Goal: Use online tool/utility: Use online tool/utility

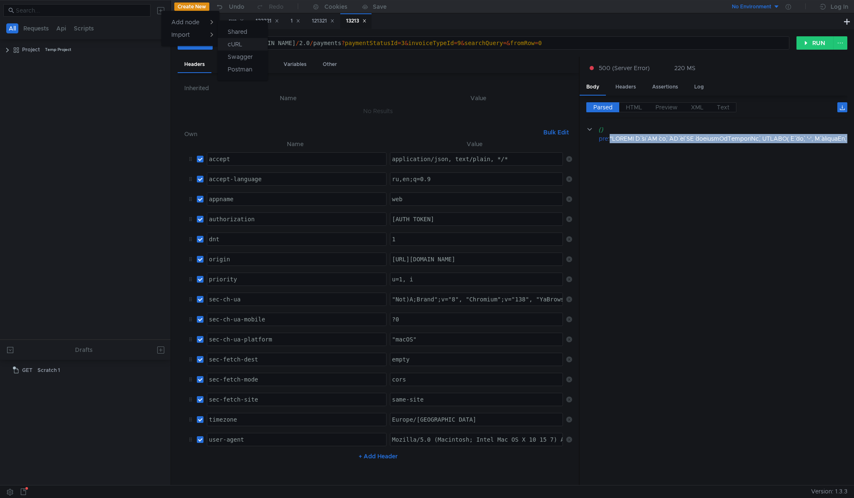
click at [242, 41] on app-tour-anchor "cURL" at bounding box center [235, 44] width 15 height 10
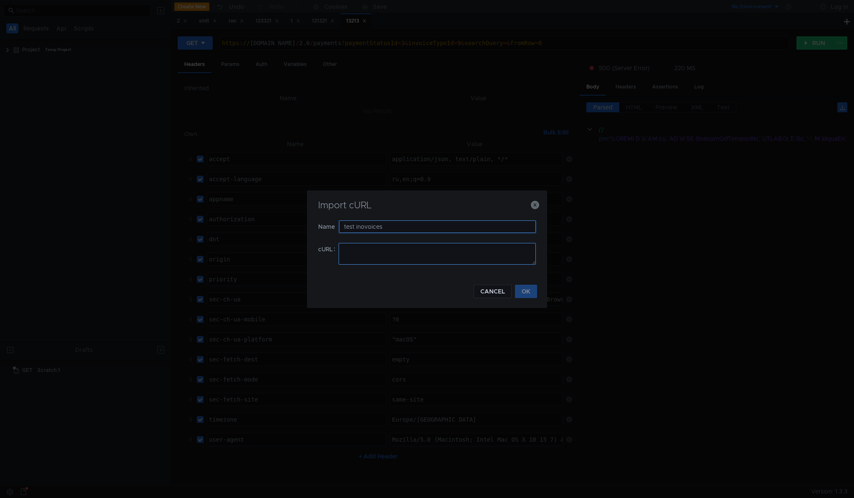
type input "test inovoices"
click at [478, 247] on textarea at bounding box center [437, 254] width 197 height 22
paste textarea "curl --location '[URL][DOMAIN_NAME]' \ --header 'Content-Type: application/json…"
type textarea "curl --location '[URL][DOMAIN_NAME]' \ --header 'Content-Type: application/json…"
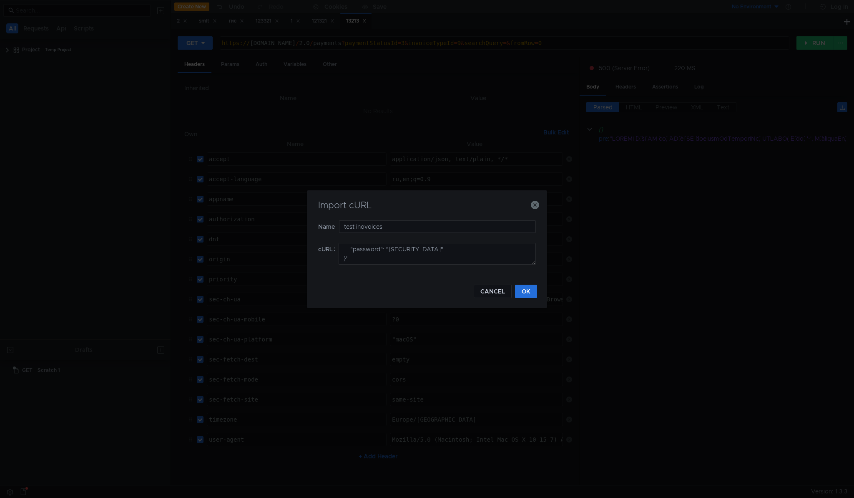
click at [540, 292] on div "Import cURL Name test inovoices cURL curl --location '[URL][DOMAIN_NAME]' \ --h…" at bounding box center [427, 249] width 240 height 118
click at [536, 292] on button "OK" at bounding box center [526, 291] width 22 height 13
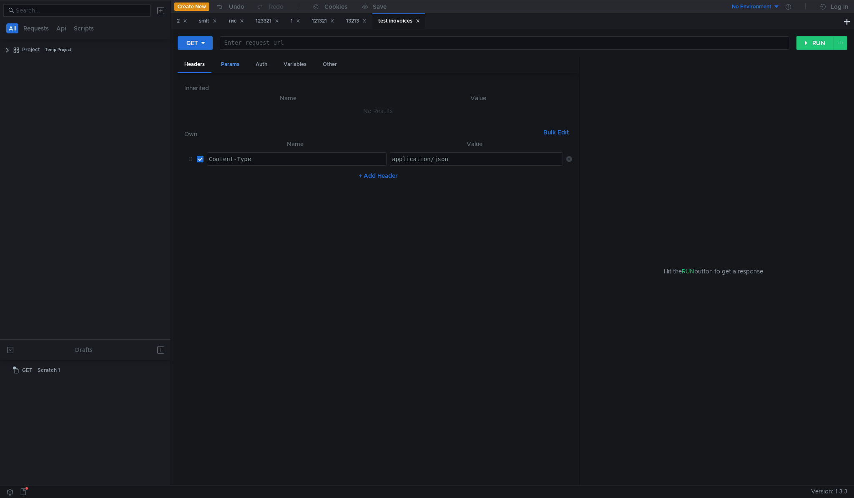
click at [237, 63] on div "Params" at bounding box center [230, 64] width 32 height 15
click at [321, 63] on div "Other" at bounding box center [330, 64] width 28 height 15
click at [294, 63] on div "Variables" at bounding box center [295, 64] width 36 height 15
click at [263, 63] on div "Auth" at bounding box center [261, 64] width 25 height 15
click at [251, 86] on input at bounding box center [385, 86] width 352 height 12
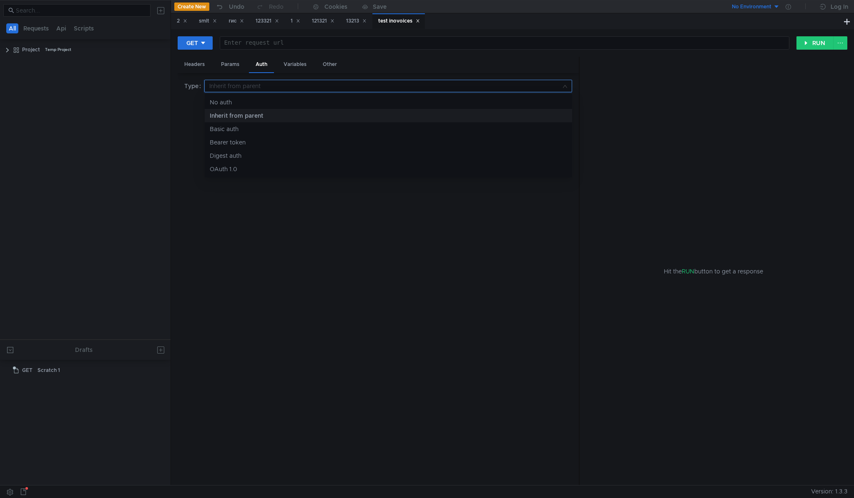
click at [251, 85] on div at bounding box center [427, 249] width 854 height 498
click at [206, 66] on div "Headers" at bounding box center [195, 64] width 34 height 15
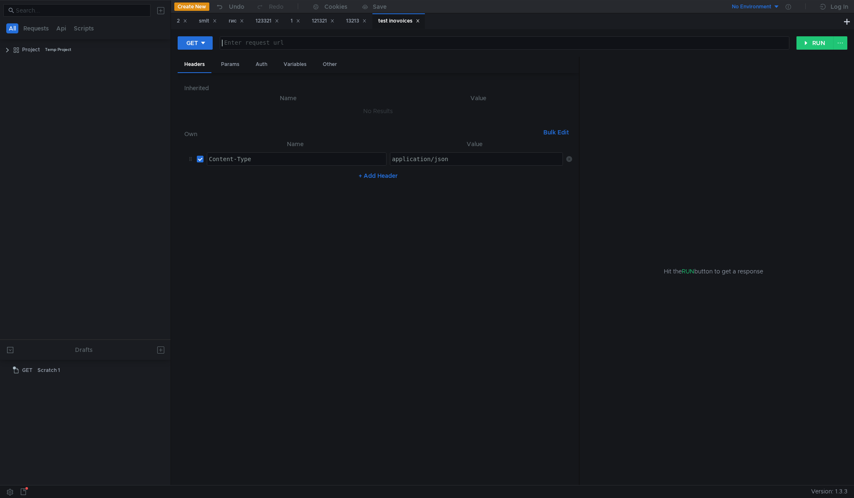
click at [261, 45] on div at bounding box center [504, 50] width 569 height 20
click at [194, 47] on div "GET" at bounding box center [192, 42] width 12 height 9
click at [201, 71] on li "POST" at bounding box center [196, 73] width 36 height 13
click at [284, 43] on div at bounding box center [506, 50] width 565 height 20
paste textarea "[URL][DOMAIN_NAME]"
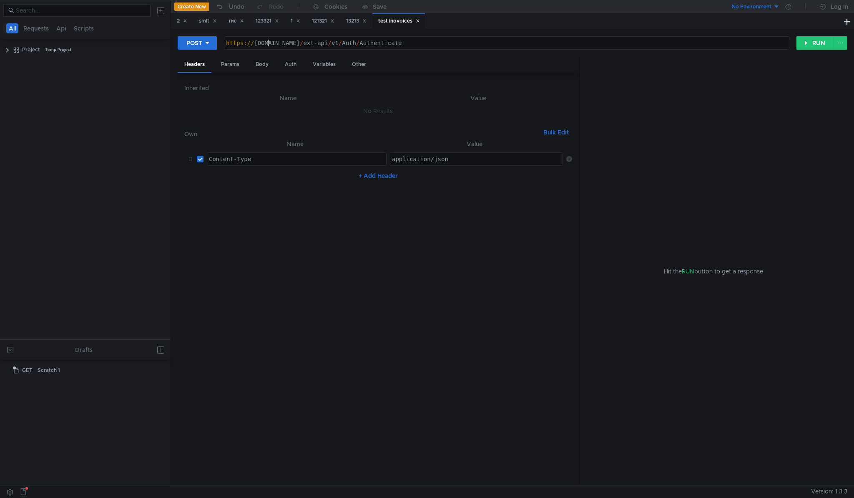
click at [270, 46] on div "https:// [DOMAIN_NAME] / ext-api / v1 / Auth / Authenticate" at bounding box center [506, 50] width 565 height 20
click at [458, 46] on div "https:// [DOMAIN_NAME] / ext-api / v1 / Auth / Authenticate" at bounding box center [506, 50] width 565 height 20
drag, startPoint x: 437, startPoint y: 43, endPoint x: 405, endPoint y: 42, distance: 32.1
click at [405, 42] on div "https:// [DOMAIN_NAME] / ext-api / v1 / Auth / Authenate" at bounding box center [506, 50] width 565 height 20
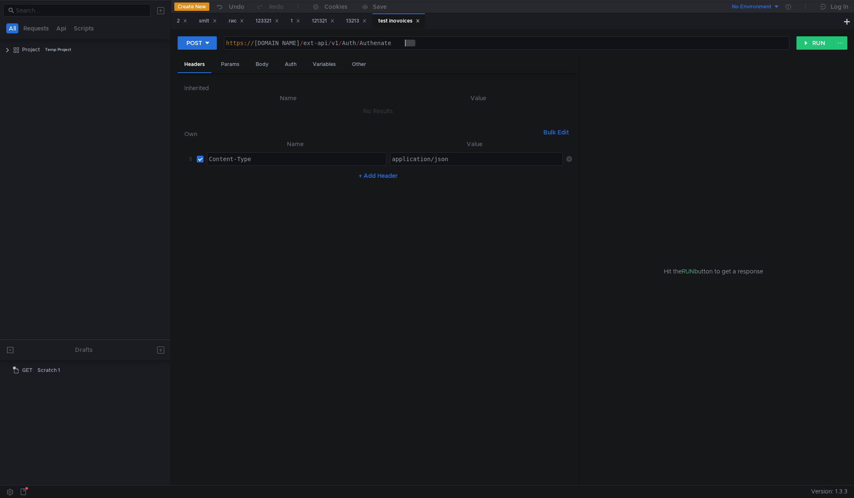
scroll to position [0, 11]
drag, startPoint x: 390, startPoint y: 43, endPoint x: 456, endPoint y: 43, distance: 66.7
click at [456, 43] on div "https:// [DOMAIN_NAME] / ext-api / v1 / Auth / Authe" at bounding box center [506, 50] width 565 height 20
type textarea "[URL][DOMAIN_NAME]"
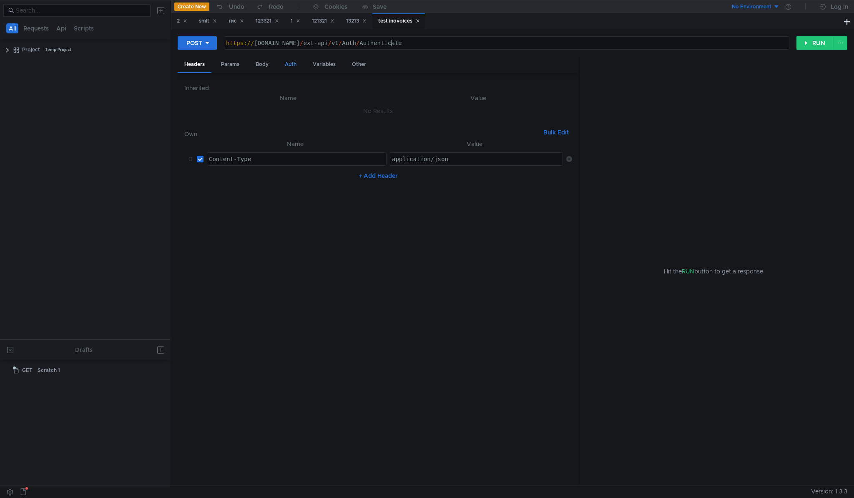
scroll to position [0, 0]
